Goal: Use online tool/utility: Utilize a website feature to perform a specific function

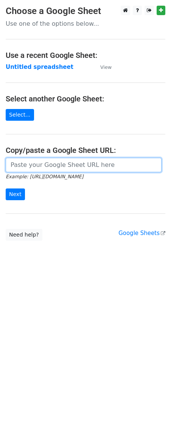
click at [49, 168] on input "url" at bounding box center [84, 165] width 156 height 14
paste input "[URL][DOMAIN_NAME]"
type input "[URL][DOMAIN_NAME]"
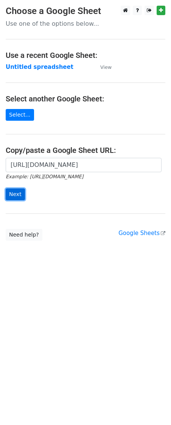
click at [16, 200] on input "Next" at bounding box center [15, 194] width 19 height 12
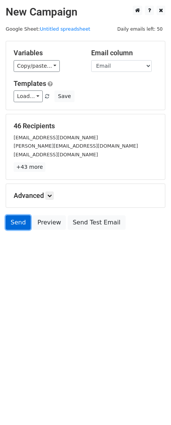
click at [19, 226] on link "Send" at bounding box center [18, 222] width 25 height 14
click at [22, 221] on link "Send" at bounding box center [18, 222] width 25 height 14
